Goal: Task Accomplishment & Management: Use online tool/utility

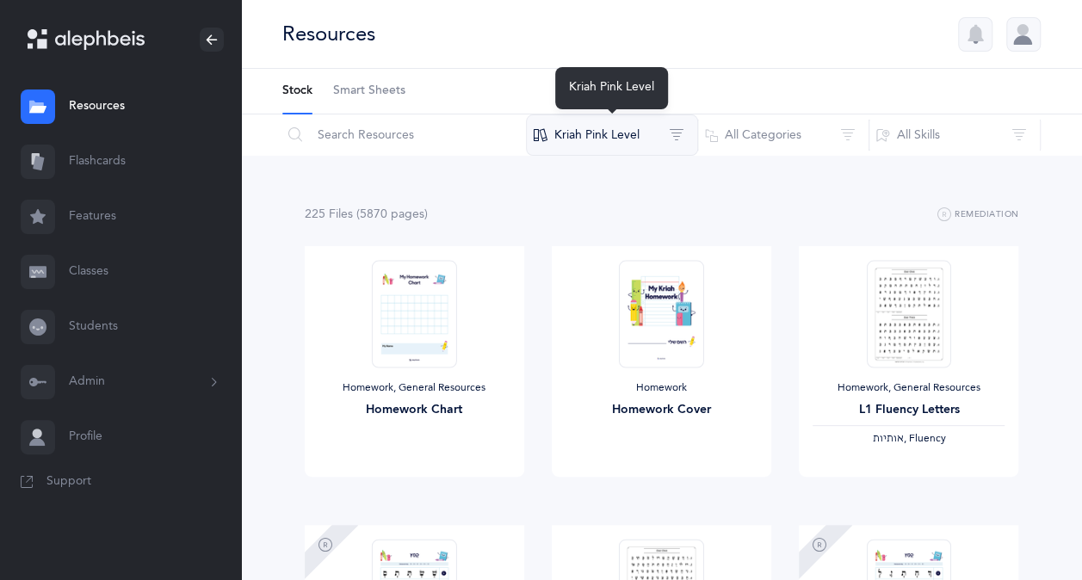
click at [616, 145] on button "Kriah Pink Level" at bounding box center [612, 134] width 172 height 41
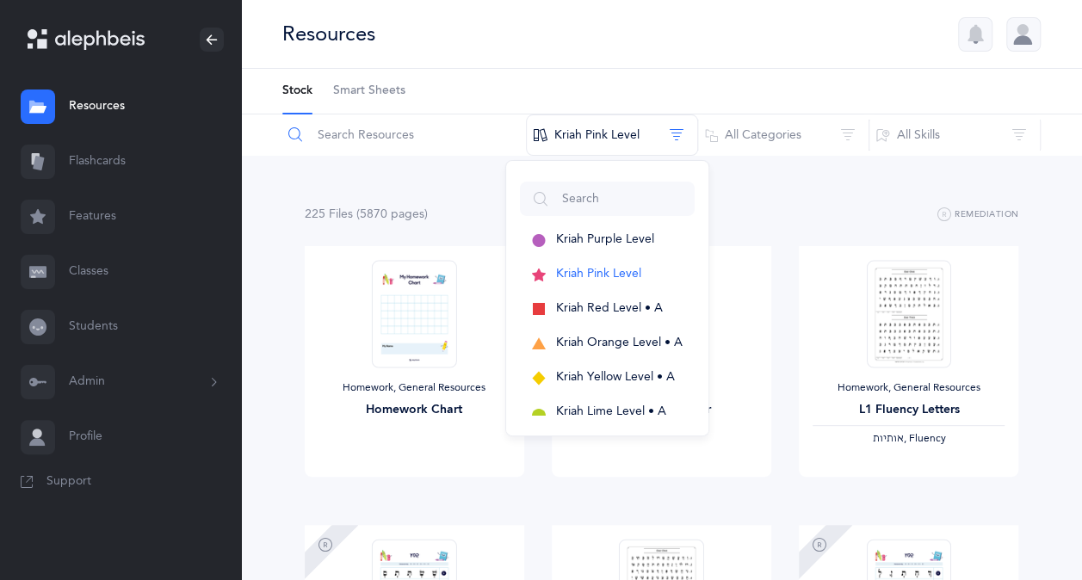
click at [368, 139] on input "text" at bounding box center [403, 134] width 245 height 41
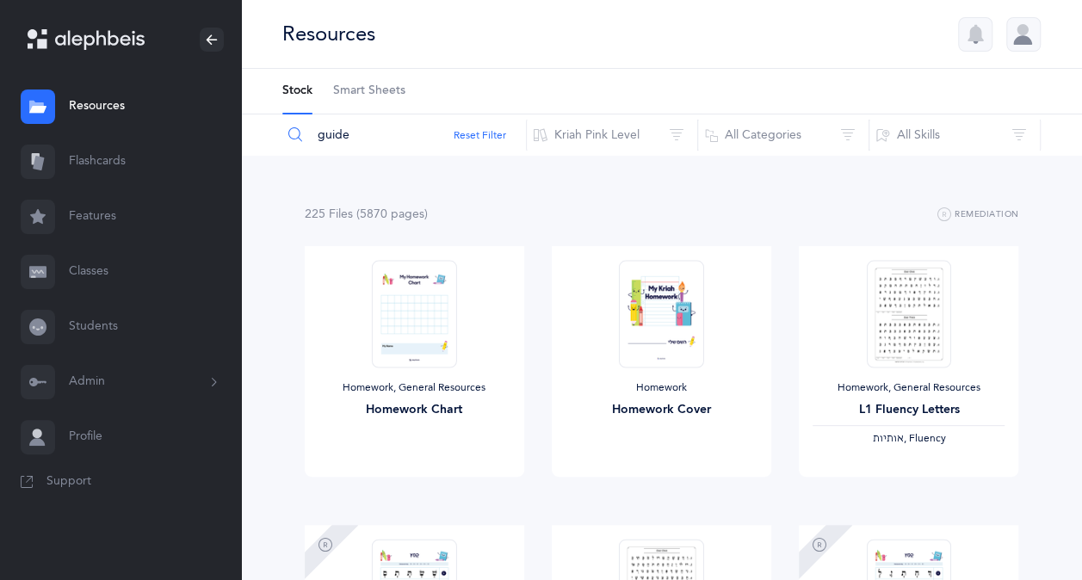
type input "guide"
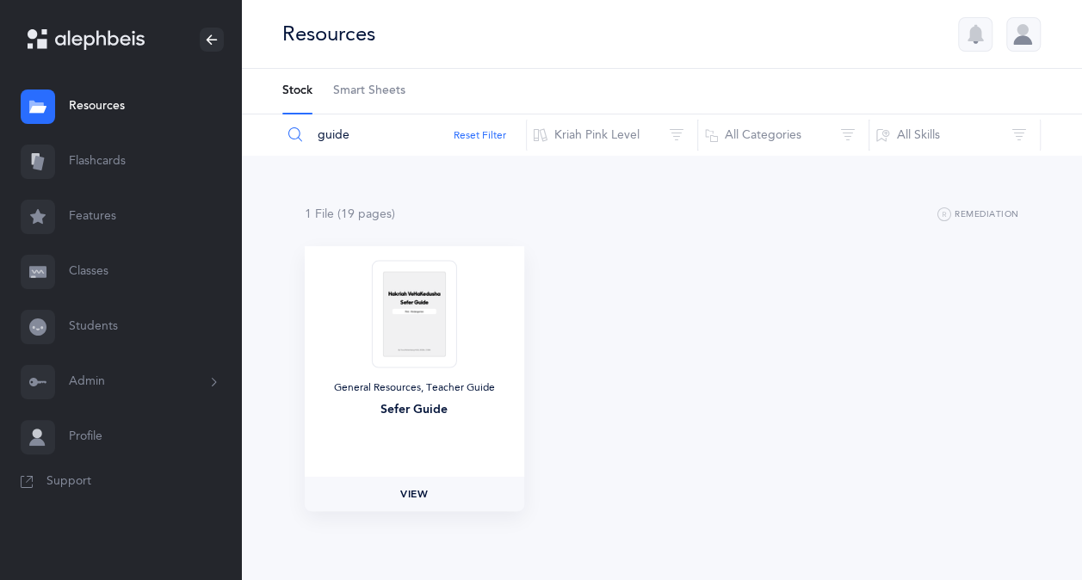
click at [411, 492] on span "View" at bounding box center [414, 493] width 28 height 15
click at [110, 282] on link "Classes" at bounding box center [120, 271] width 241 height 55
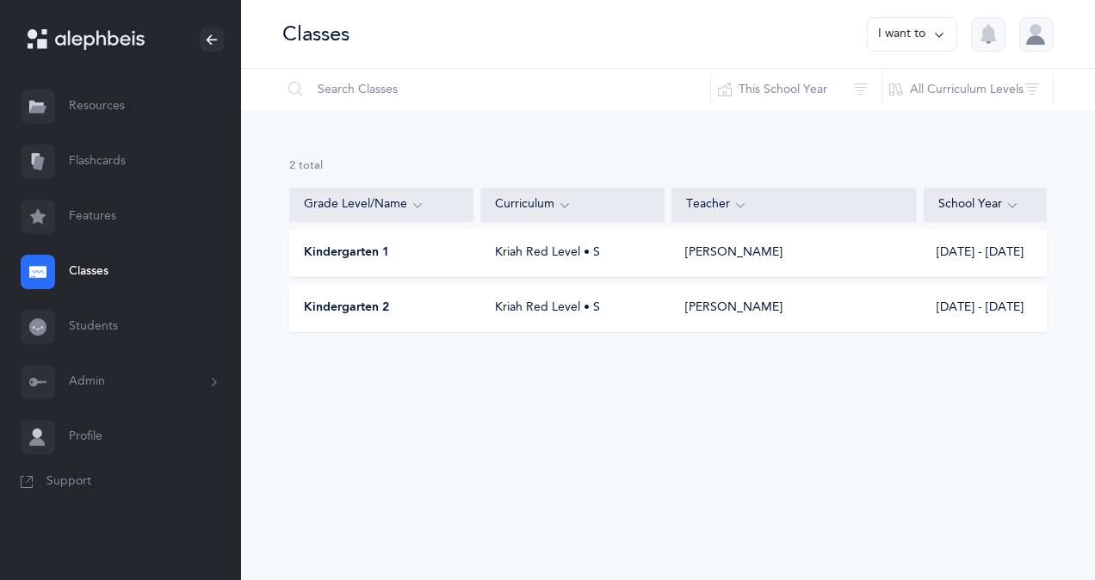
click at [430, 263] on div "Kindergarten 1 Kriah Red Level • S [PERSON_NAME] [DATE] - [DATE]" at bounding box center [668, 253] width 758 height 48
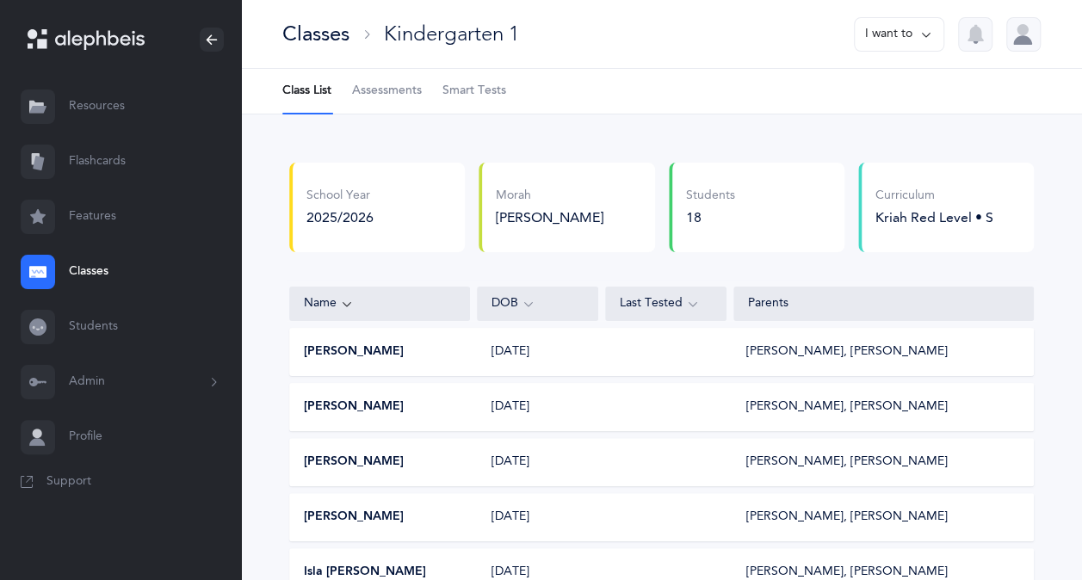
click at [82, 269] on link "Classes" at bounding box center [120, 271] width 241 height 55
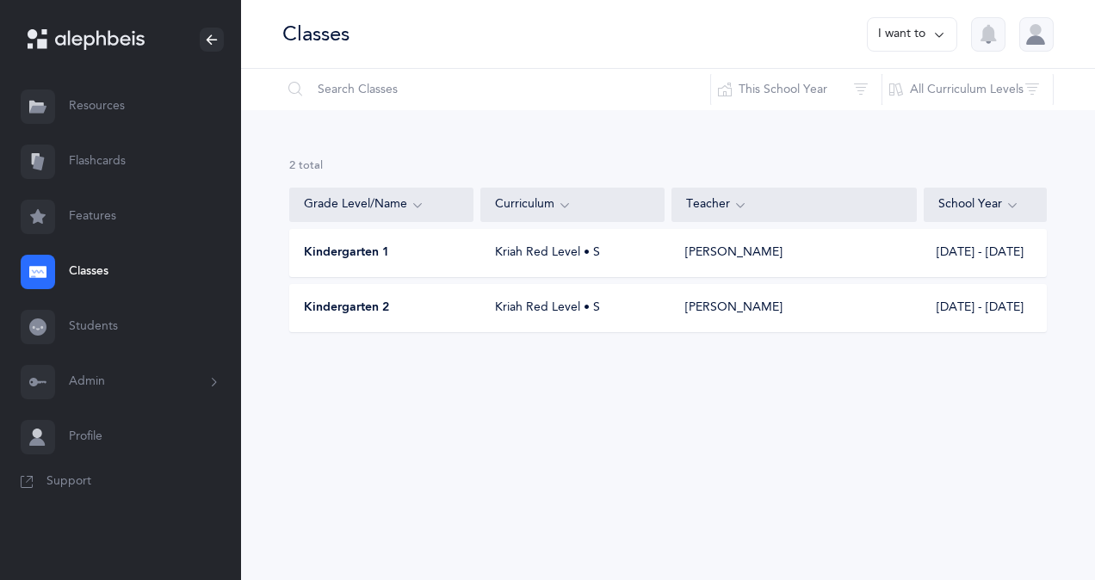
click at [511, 294] on div "Kindergarten 2 Kriah Red Level • S Gili [PERSON_NAME] [DATE] - [DATE]" at bounding box center [668, 308] width 758 height 48
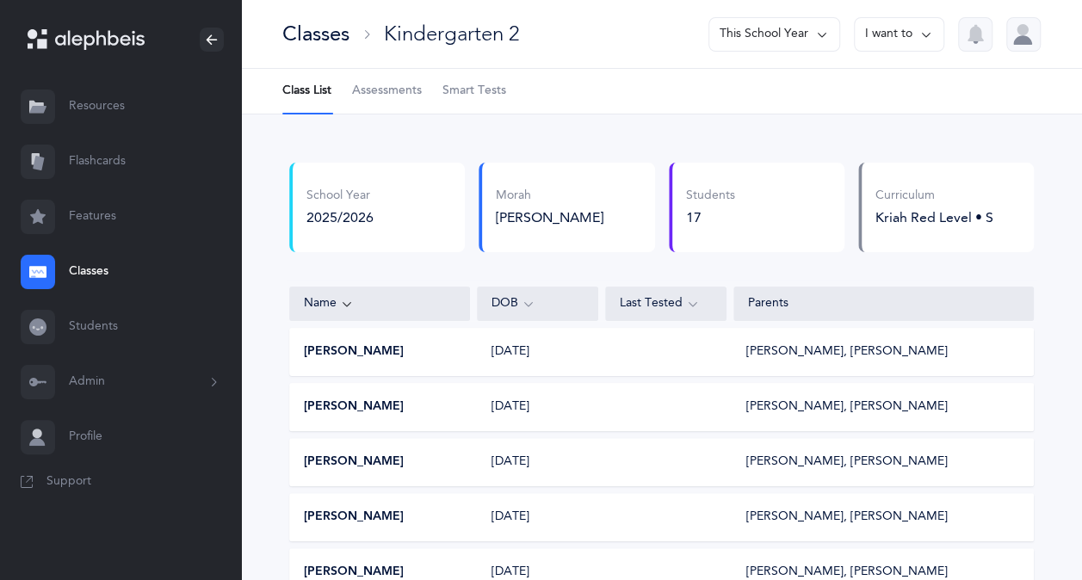
click at [105, 272] on link "Classes" at bounding box center [120, 271] width 241 height 55
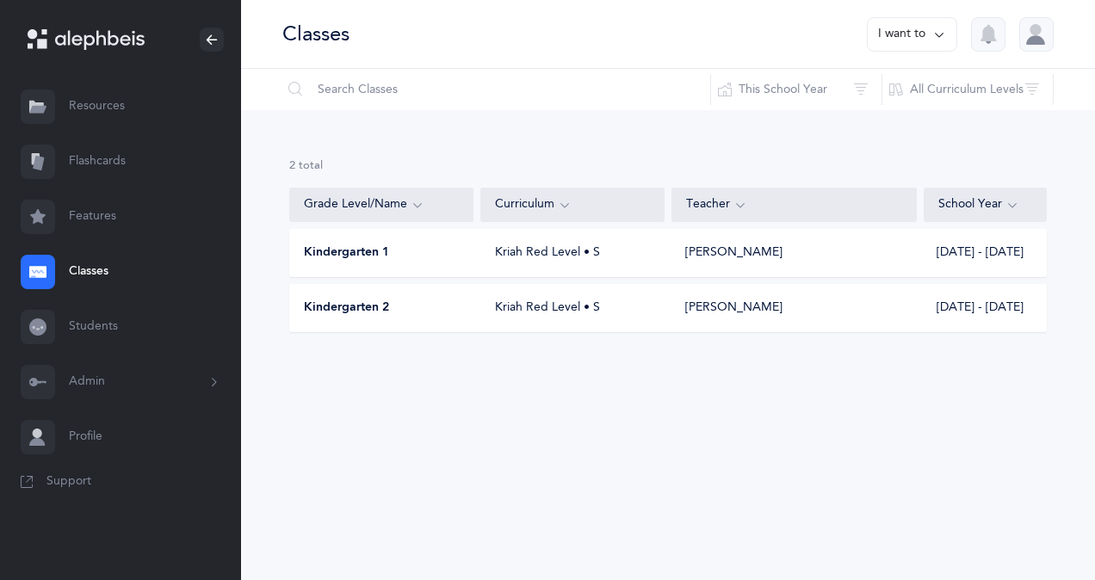
click at [500, 253] on div "Kriah Red Level • S" at bounding box center [573, 252] width 184 height 17
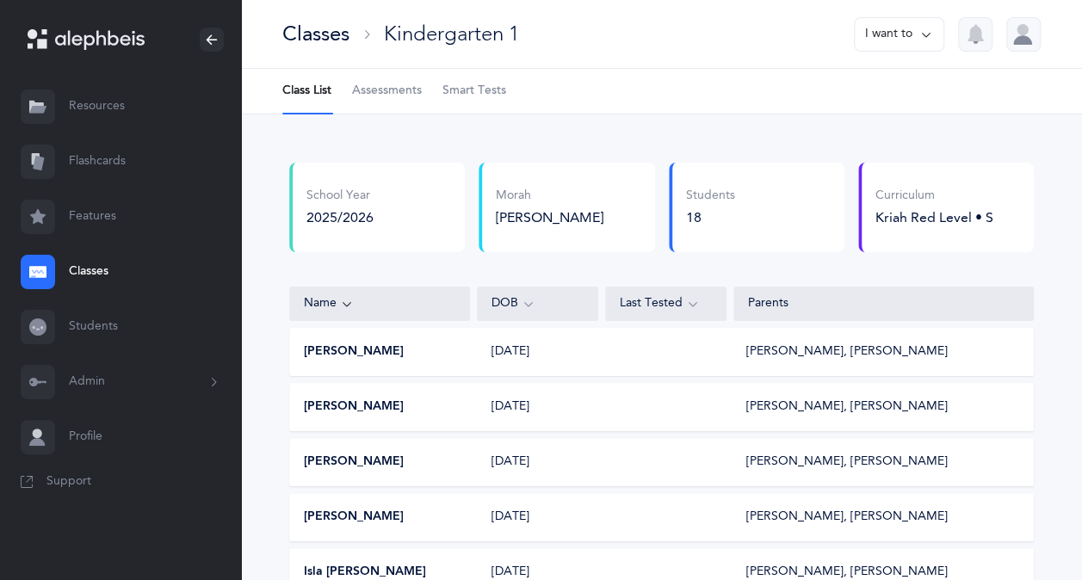
click at [395, 79] on link "Assessments" at bounding box center [387, 91] width 70 height 45
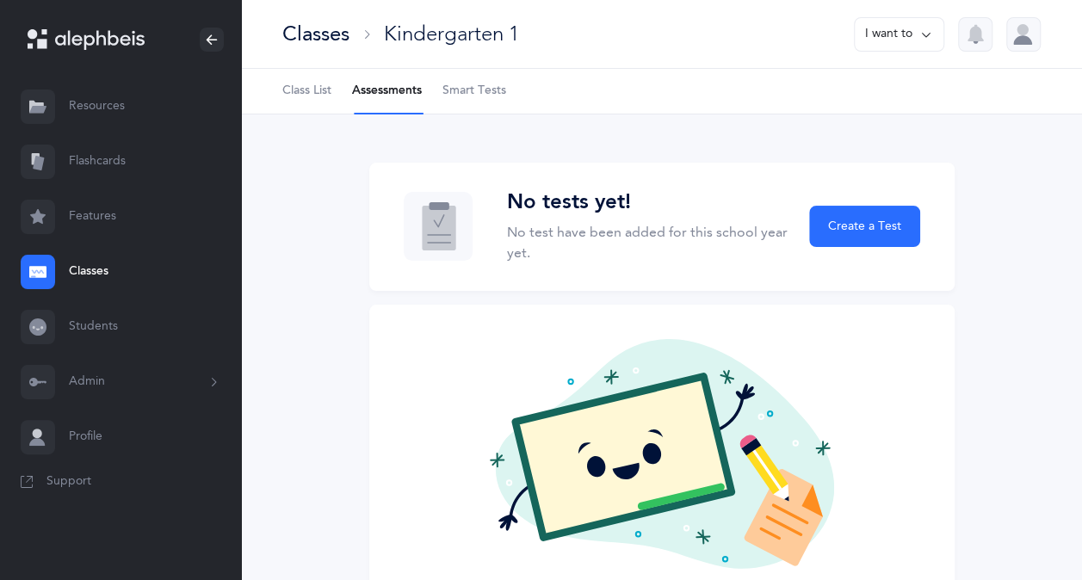
click at [394, 91] on li "Assessments" at bounding box center [387, 91] width 70 height 45
click at [467, 88] on span "Smart Tests" at bounding box center [474, 91] width 64 height 17
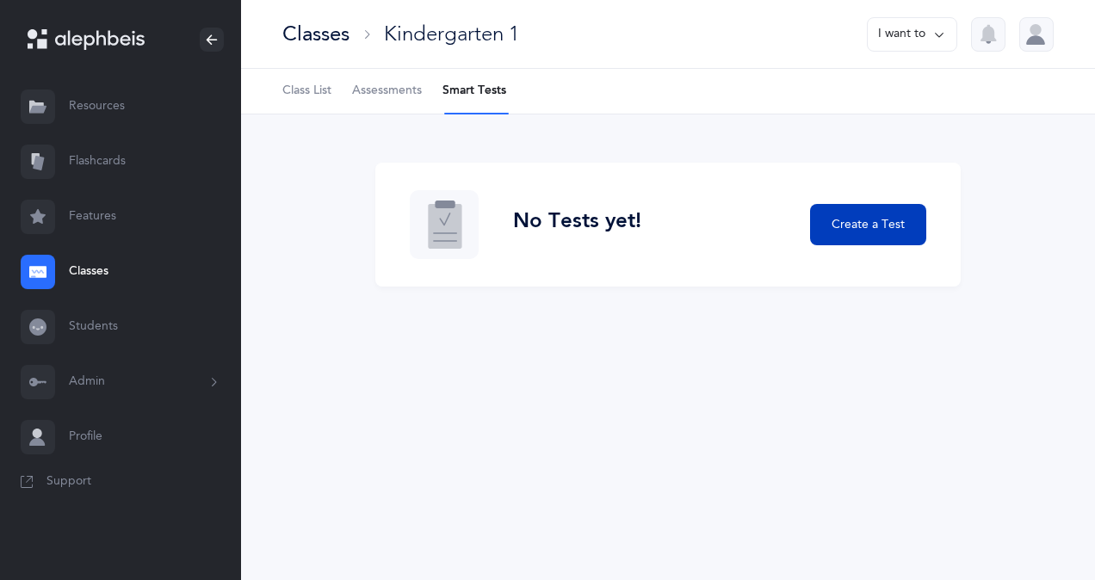
click at [832, 210] on button "Create a Test" at bounding box center [868, 224] width 116 height 41
select select "letters-nekudos"
select select
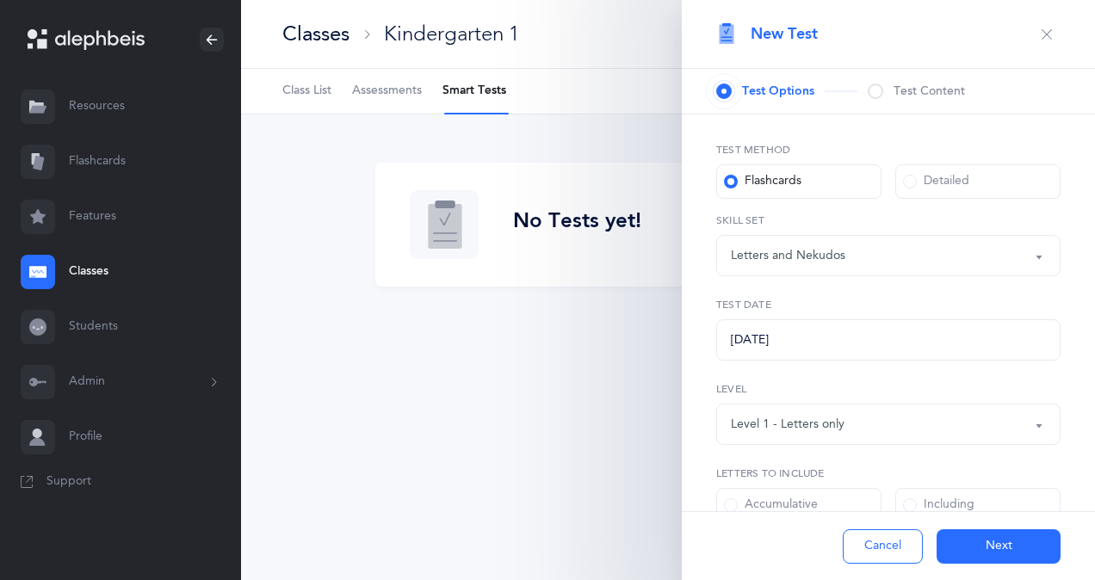
select select "27"
click at [909, 174] on div "Detailed" at bounding box center [936, 181] width 66 height 17
click at [0, 0] on input "Detailed" at bounding box center [0, 0] width 0 height 0
click at [914, 250] on div "Letters and Nekudos" at bounding box center [888, 255] width 315 height 29
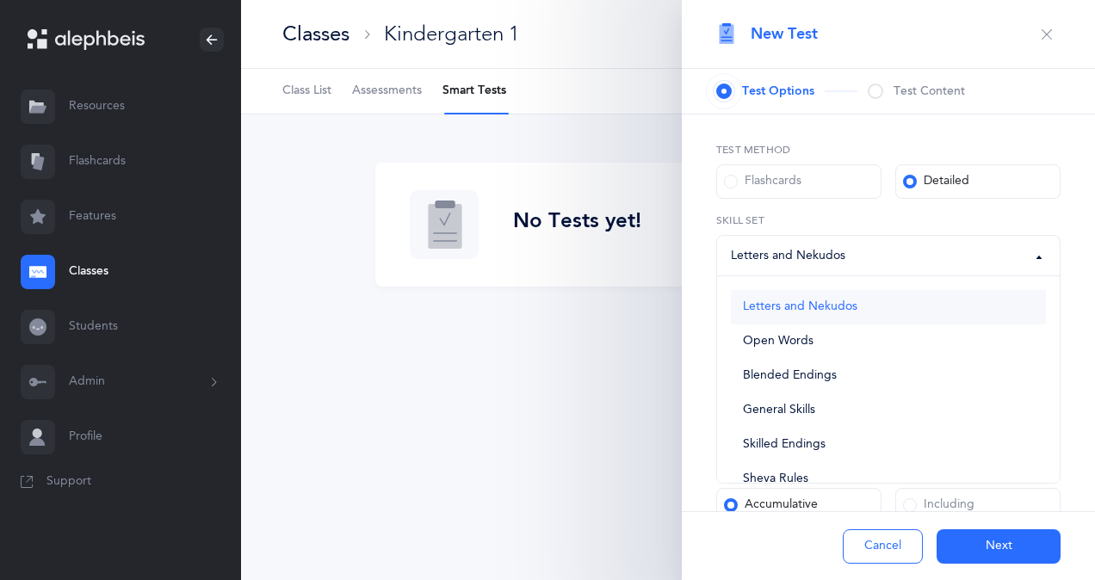
click at [871, 309] on link "Letters and Nekudos" at bounding box center [888, 307] width 315 height 34
select select "letters-nekudos"
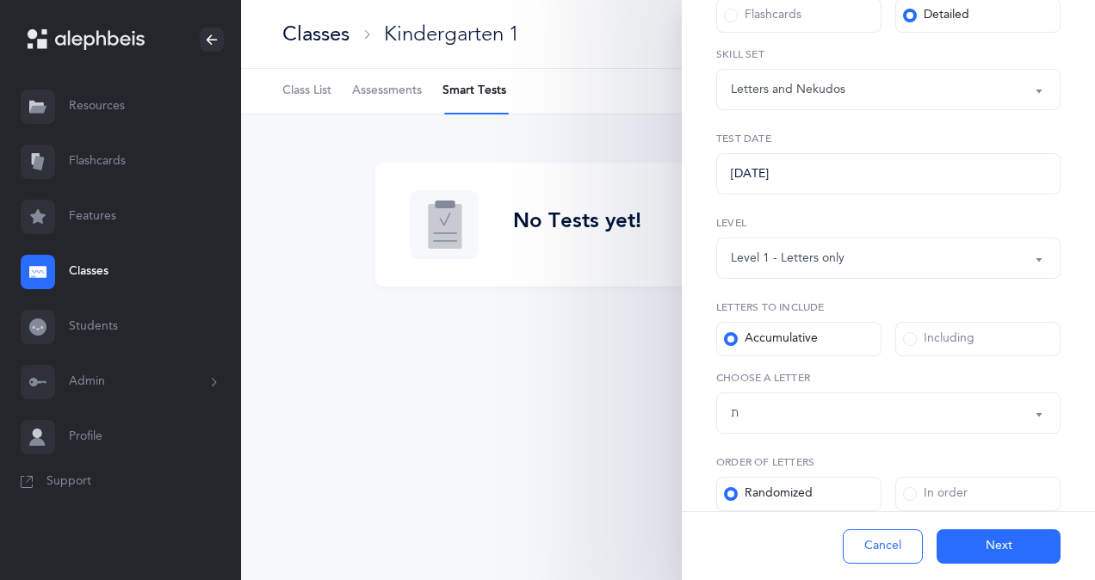
scroll to position [170, 0]
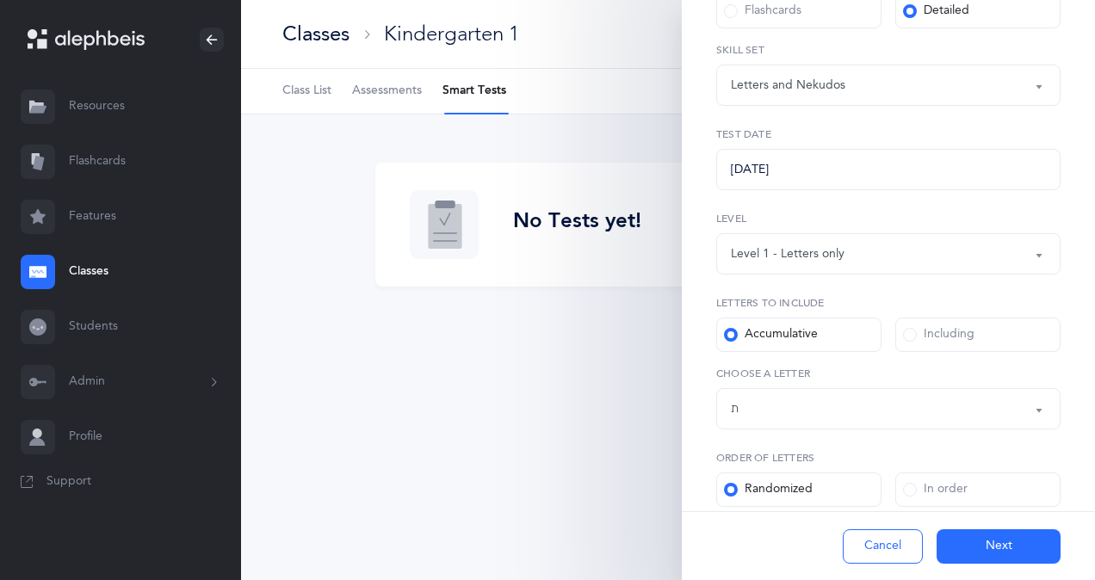
click at [887, 250] on div "Level 1 - Letters only" at bounding box center [888, 253] width 315 height 29
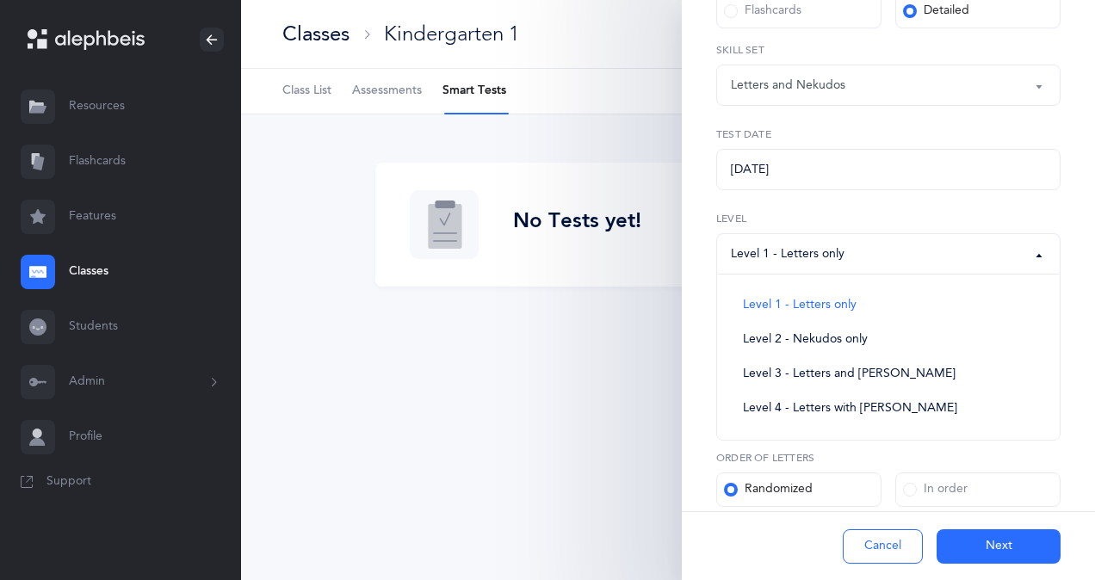
click at [887, 250] on div "Level 1 - Letters only" at bounding box center [888, 253] width 315 height 29
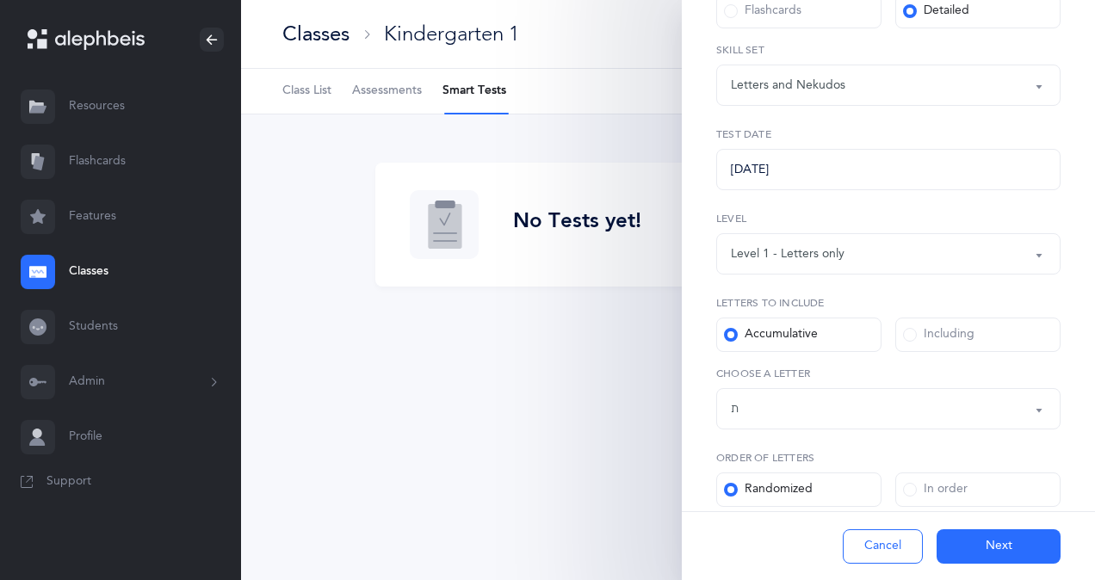
click at [891, 396] on div "Letters up until: ת" at bounding box center [888, 408] width 315 height 29
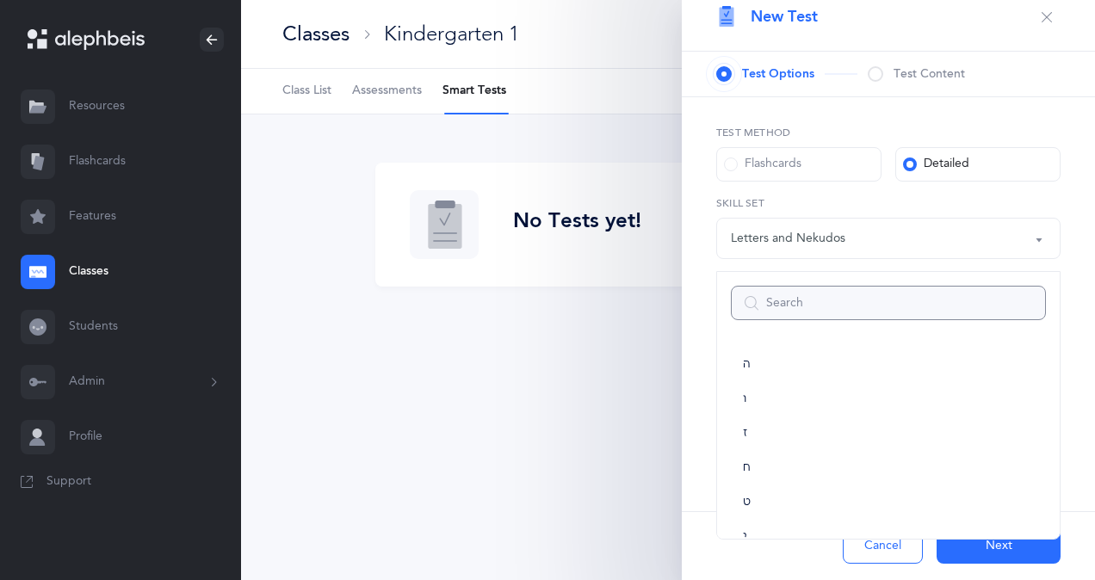
scroll to position [171, 0]
click at [827, 437] on link "ז" at bounding box center [888, 434] width 315 height 34
select select "7"
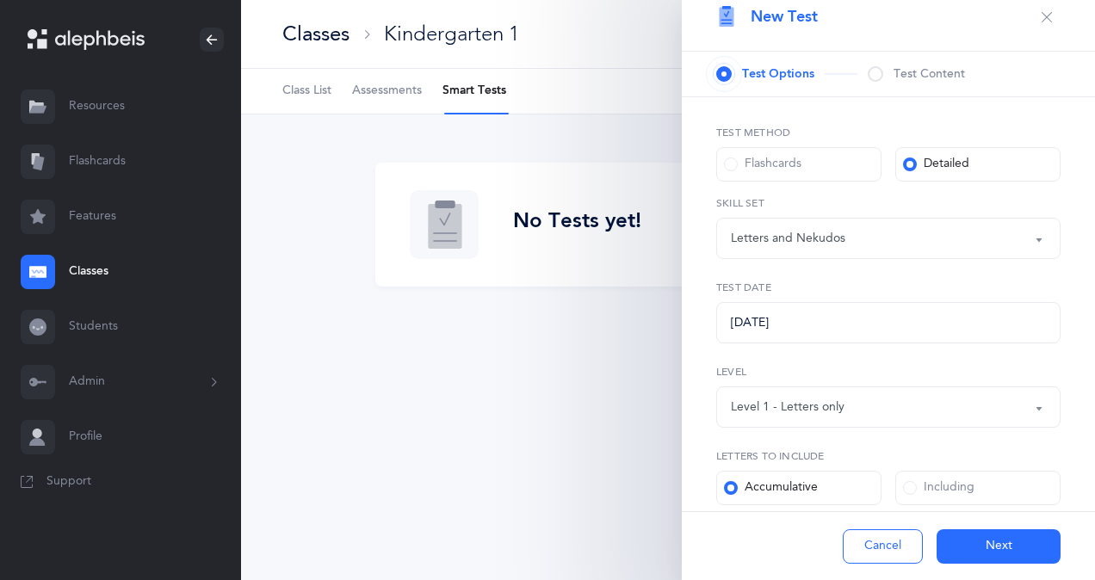
scroll to position [19, 0]
click at [960, 544] on button "Next" at bounding box center [999, 546] width 124 height 34
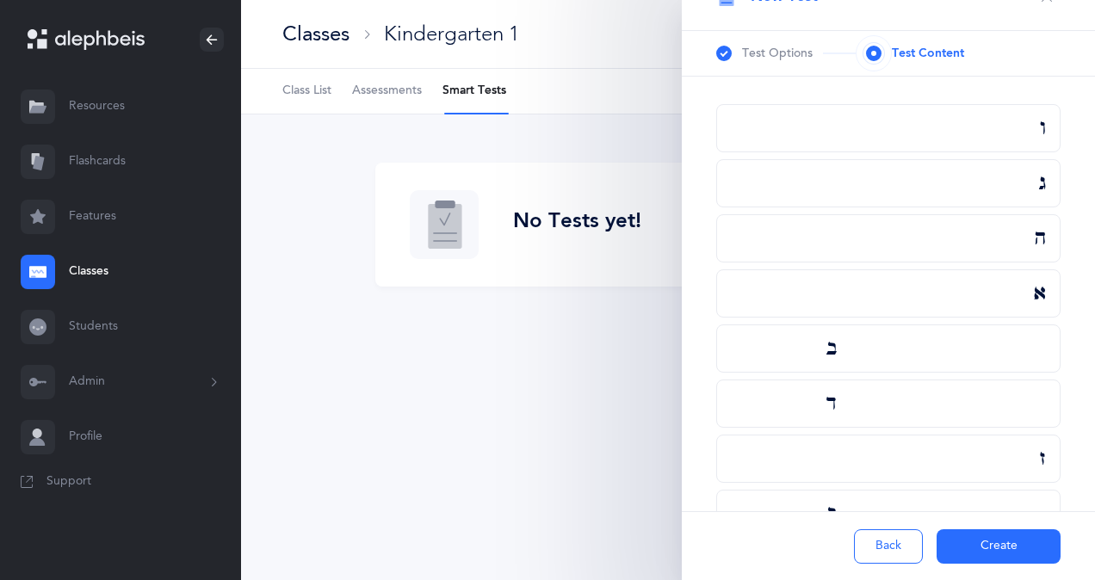
scroll to position [0, 0]
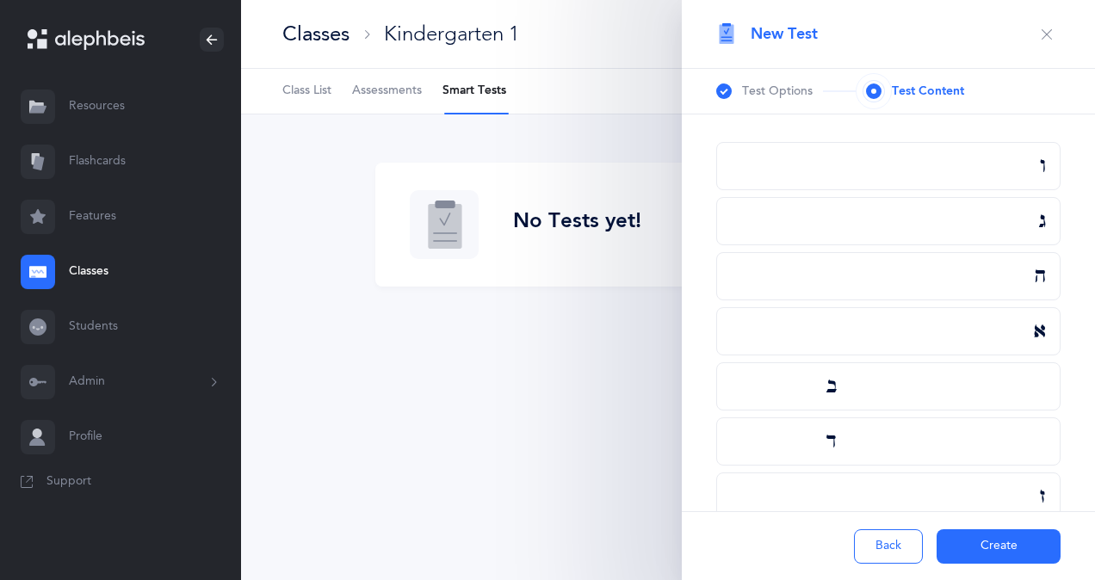
click at [956, 182] on div "ו" at bounding box center [888, 166] width 344 height 48
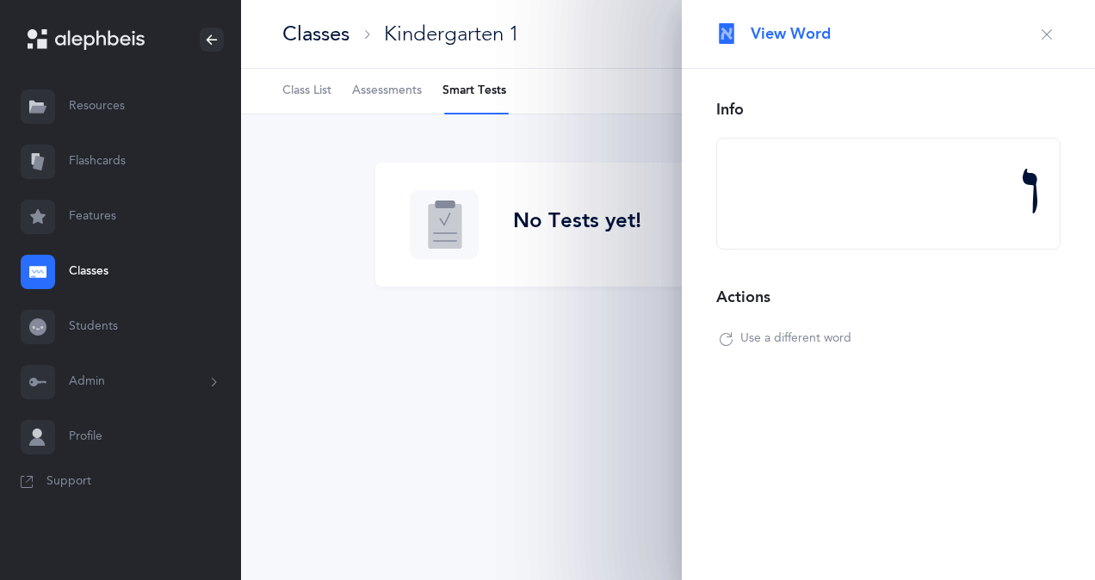
click at [1042, 39] on icon "button" at bounding box center [1047, 35] width 14 height 14
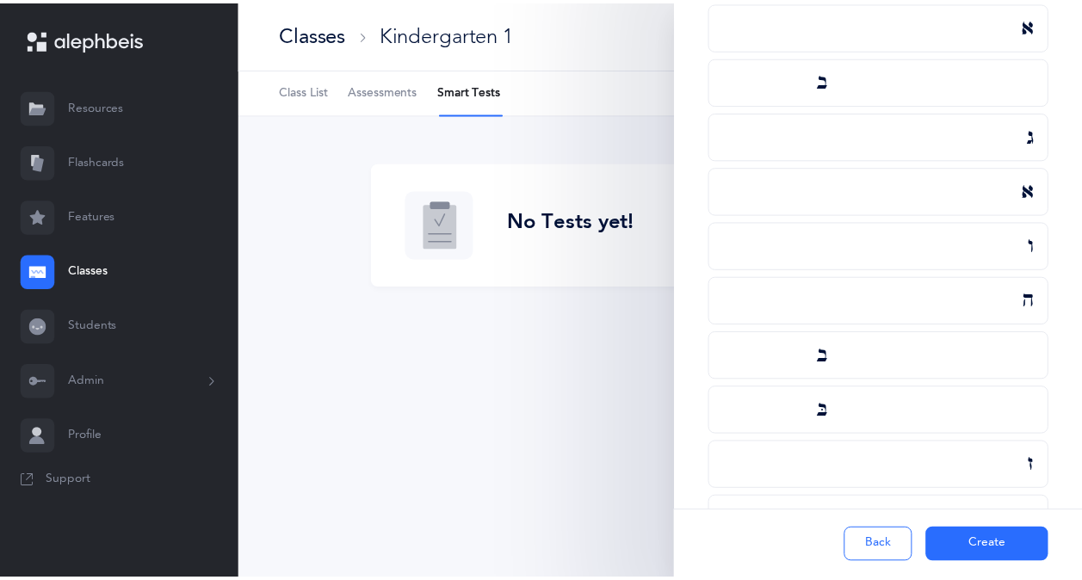
scroll to position [912, 0]
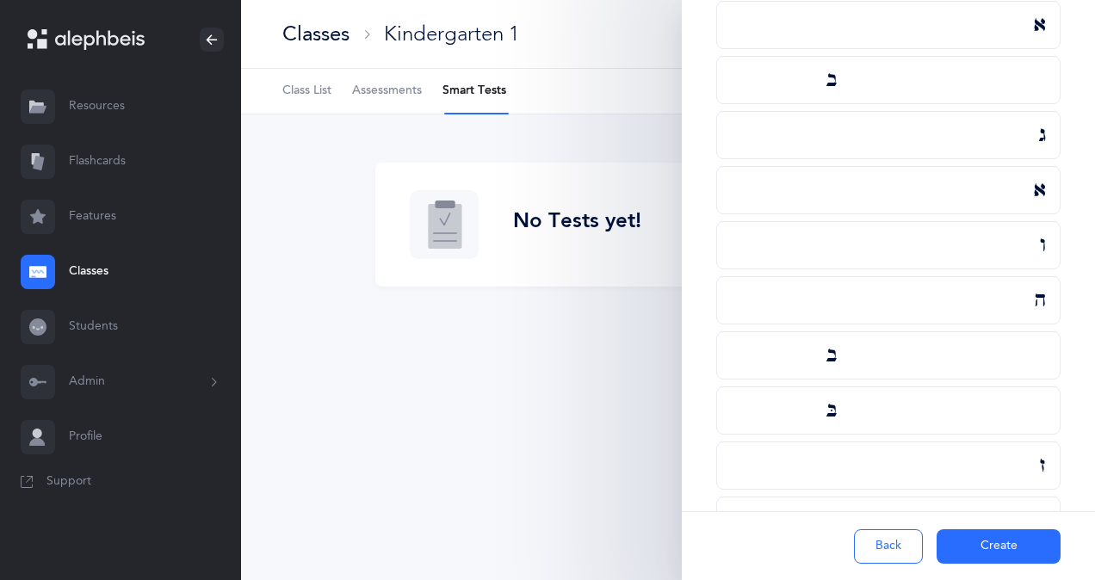
click at [980, 547] on button "Create" at bounding box center [999, 546] width 124 height 34
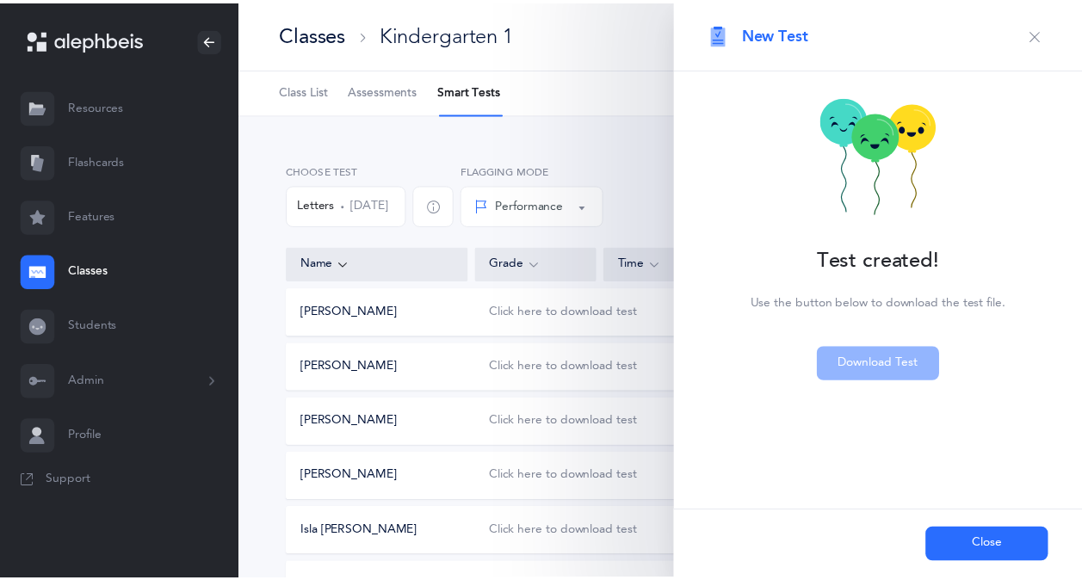
scroll to position [0, 0]
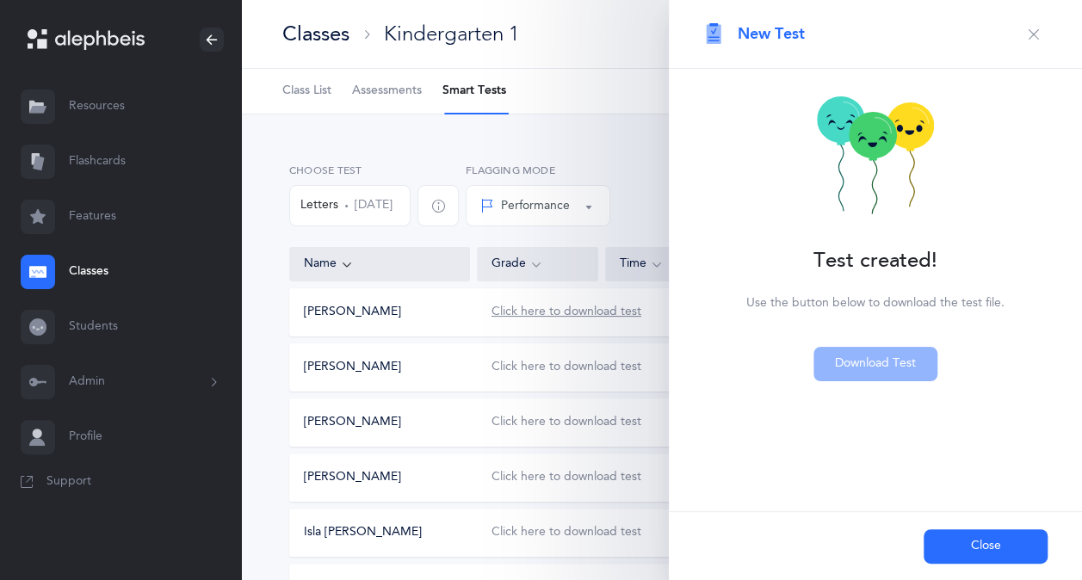
click at [603, 306] on div "Click here to download test" at bounding box center [567, 312] width 150 height 17
click at [969, 549] on button "Close" at bounding box center [986, 546] width 124 height 34
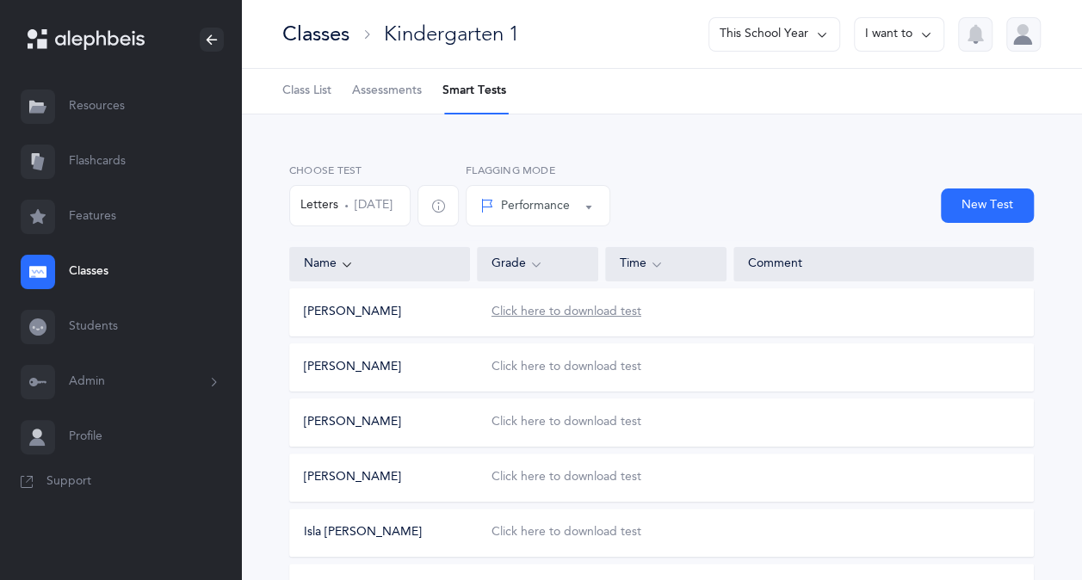
click at [567, 310] on div "Click here to download test" at bounding box center [567, 312] width 150 height 17
click at [504, 315] on div "Click here to download test" at bounding box center [567, 312] width 150 height 17
